Goal: Check status

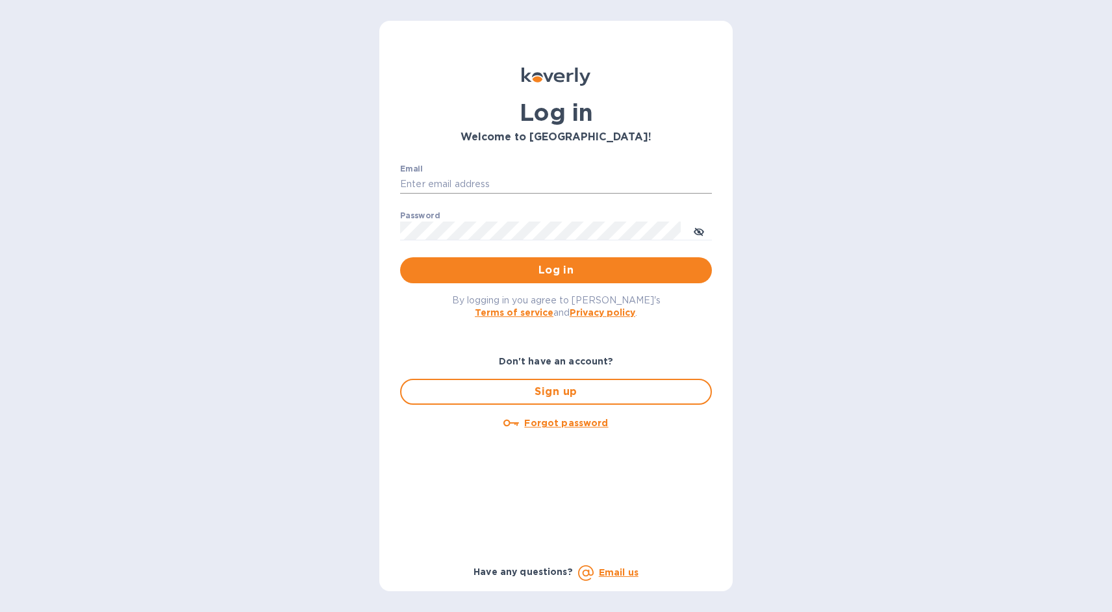
click at [504, 185] on input "Email" at bounding box center [556, 184] width 312 height 19
type input "jerome@lagrenouillewine.com"
click at [520, 267] on span "Log in" at bounding box center [556, 270] width 291 height 16
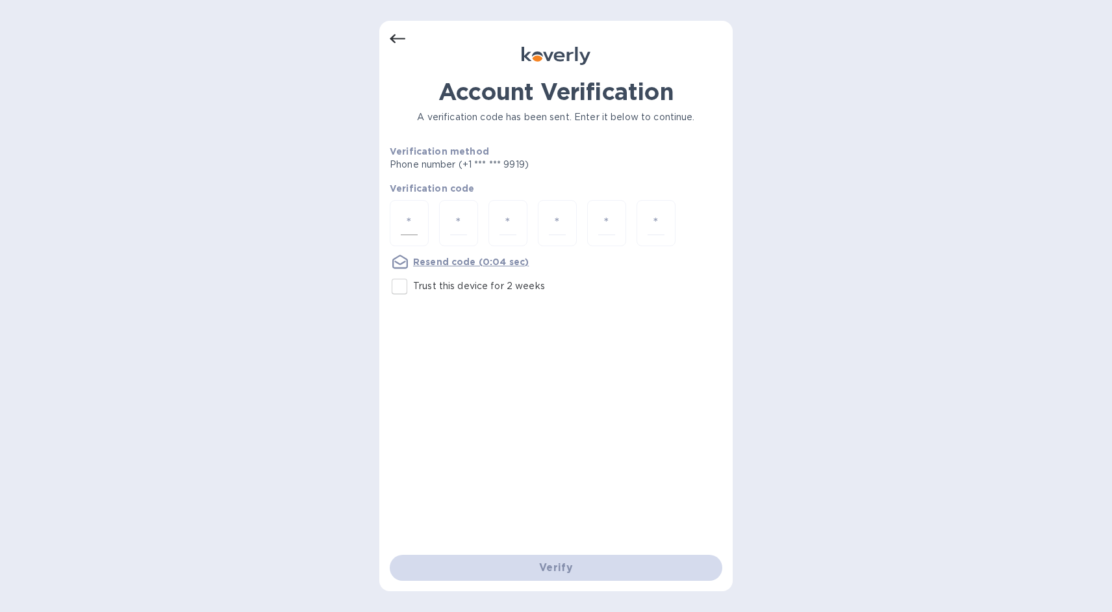
click at [406, 216] on input "number" at bounding box center [409, 223] width 17 height 24
type input "7"
type input "1"
type input "4"
type input "5"
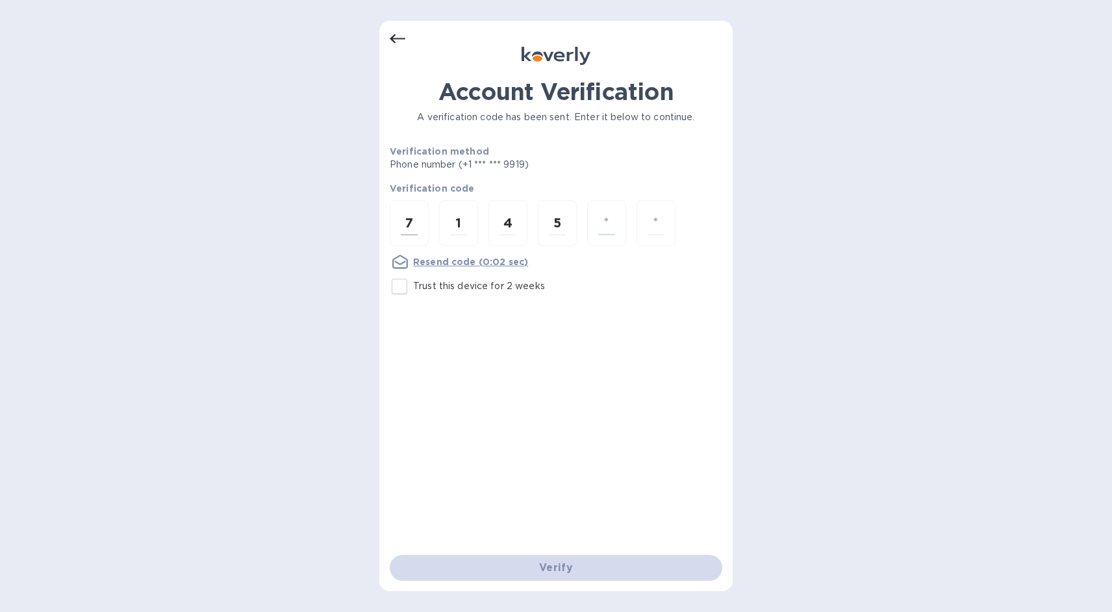
type input "2"
type input "1"
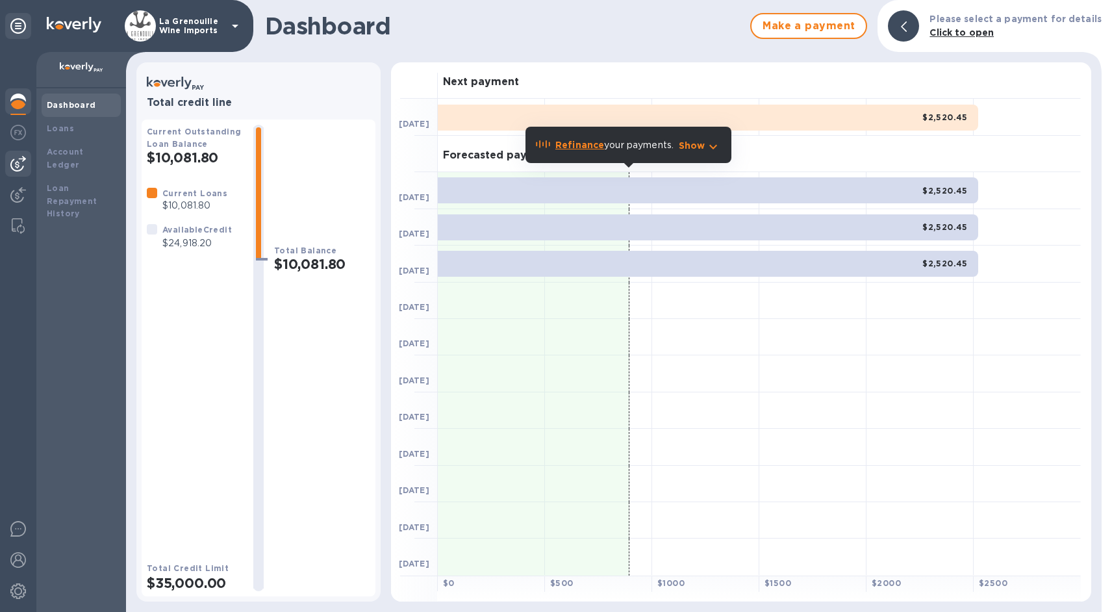
click at [14, 165] on img at bounding box center [18, 164] width 16 height 16
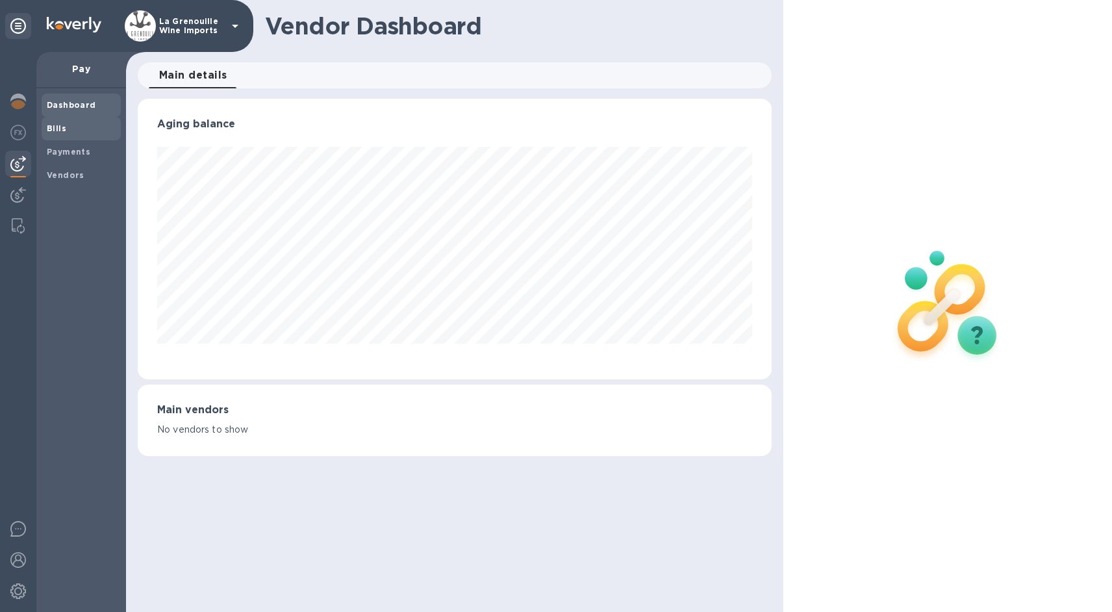
scroll to position [281, 634]
click at [88, 125] on span "Bills" at bounding box center [81, 128] width 69 height 13
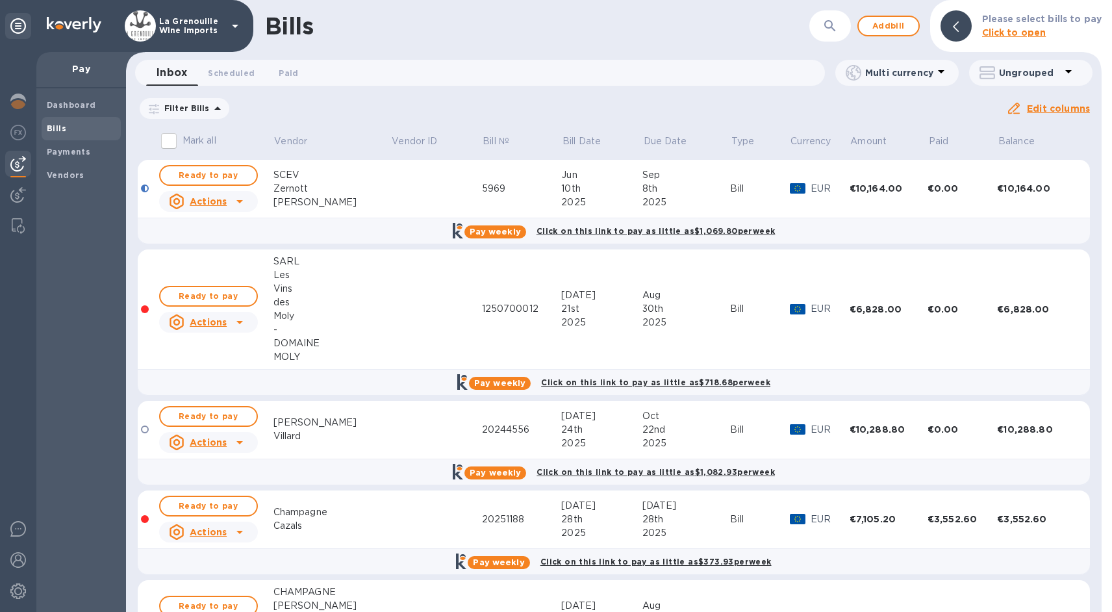
click at [146, 187] on div at bounding box center [145, 189] width 8 height 8
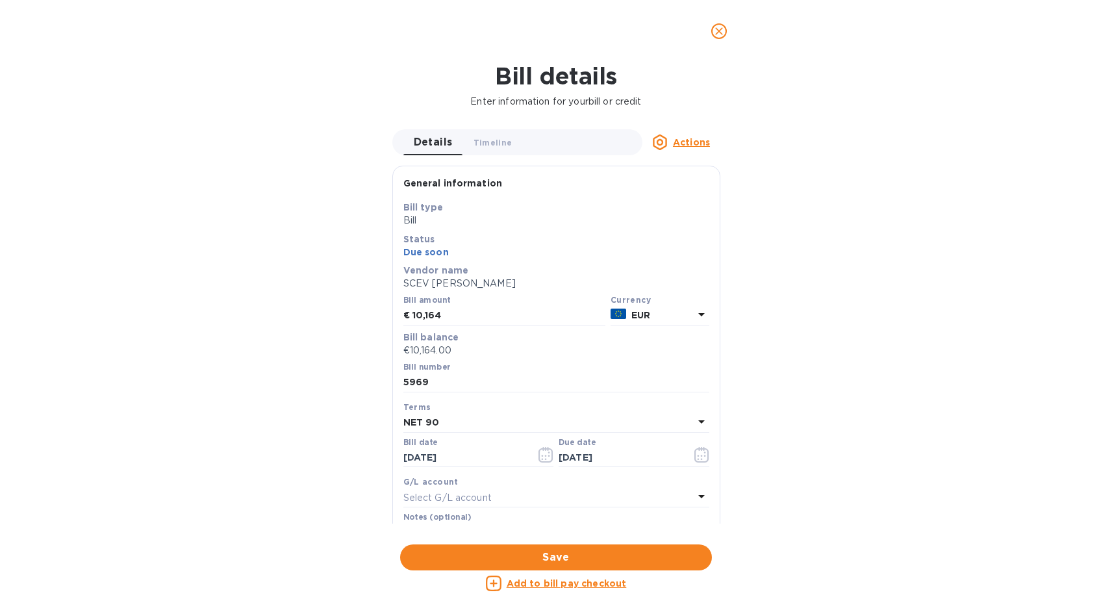
scroll to position [281, 634]
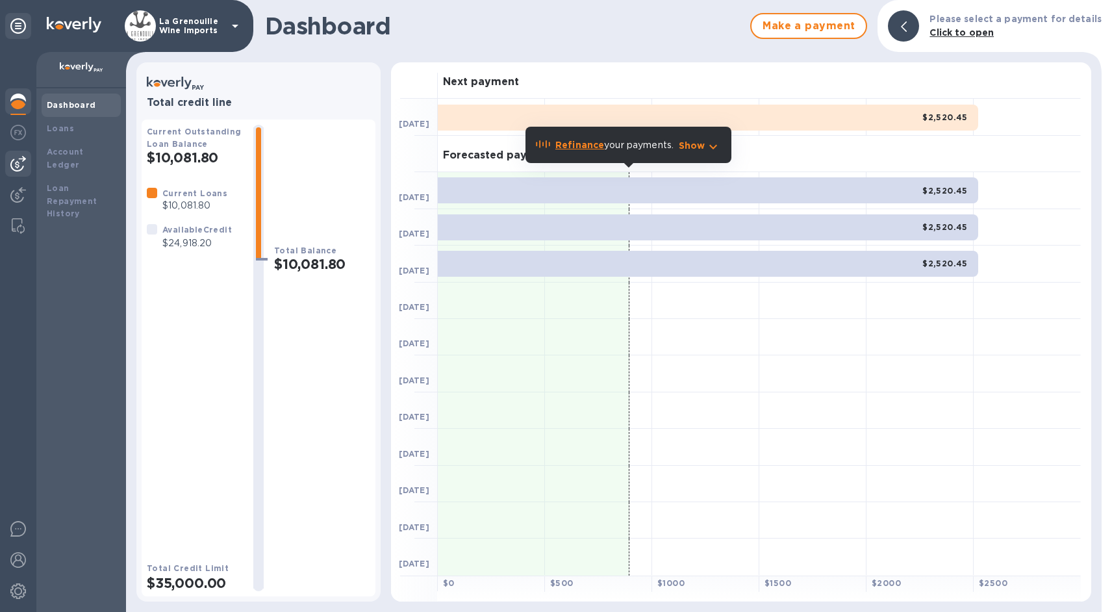
click at [21, 162] on img at bounding box center [18, 164] width 16 height 16
